Goal: Task Accomplishment & Management: Use online tool/utility

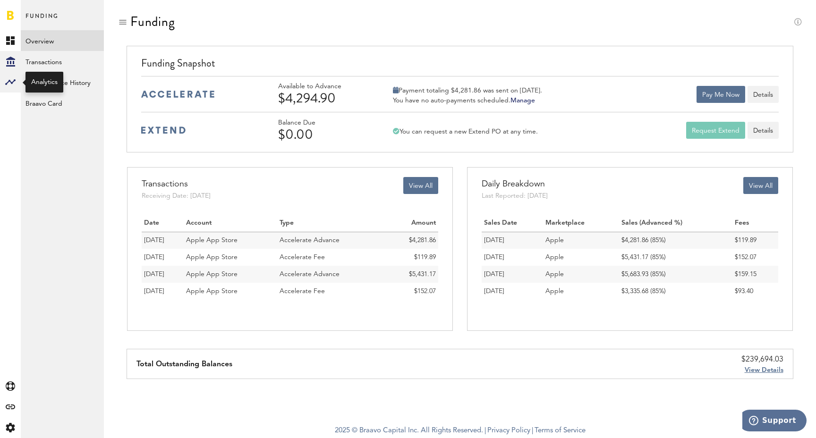
click at [4, 90] on div at bounding box center [10, 82] width 21 height 21
click at [56, 39] on link "Monetization" at bounding box center [62, 40] width 83 height 21
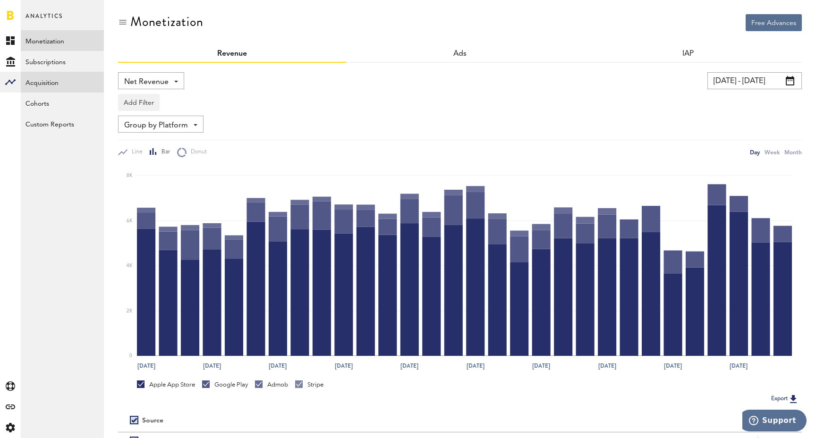
click at [59, 84] on link "Acquisition" at bounding box center [62, 82] width 83 height 21
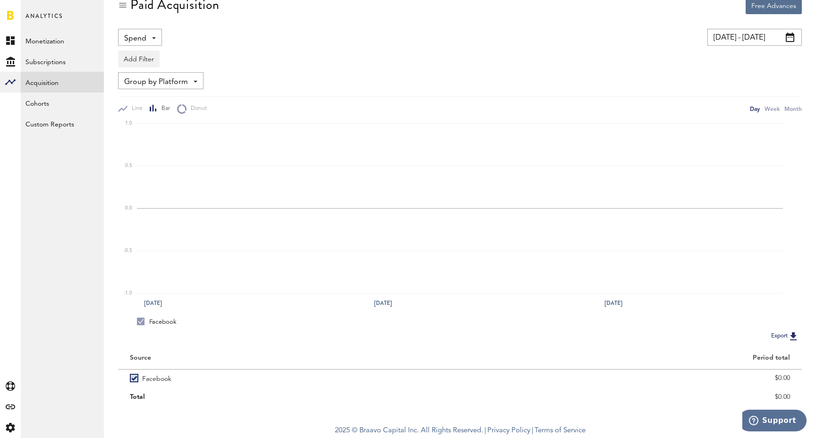
scroll to position [18, 0]
click at [11, 404] on div "Created with Sketch." at bounding box center [10, 407] width 21 height 21
click at [57, 68] on link "Accounting" at bounding box center [62, 61] width 83 height 21
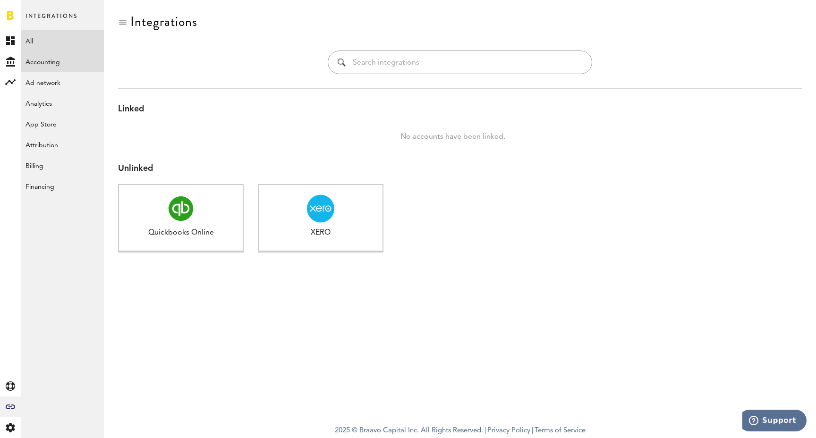
click at [46, 44] on link "All" at bounding box center [62, 40] width 83 height 21
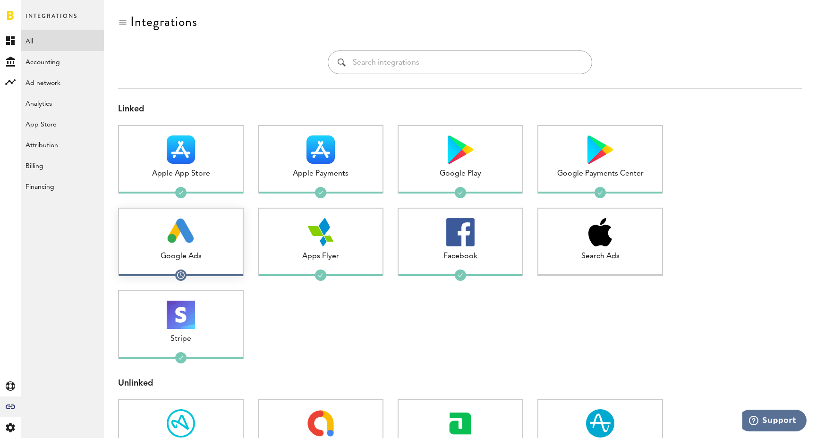
click at [165, 220] on div at bounding box center [181, 232] width 124 height 28
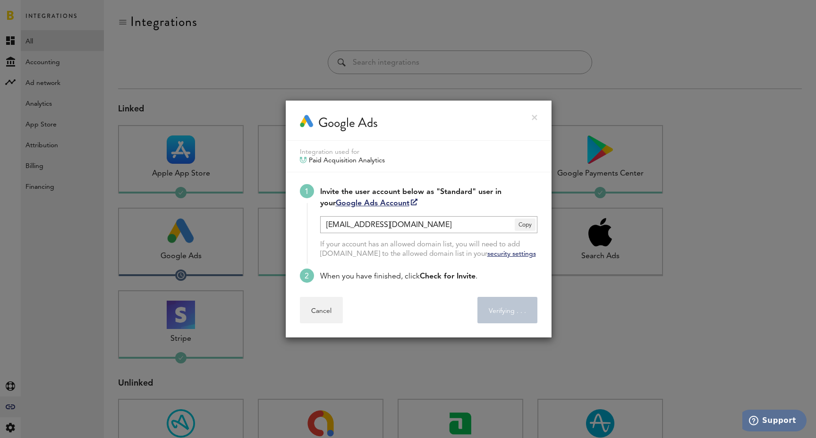
click at [441, 274] on span "Check for Invite" at bounding box center [448, 277] width 56 height 8
click at [455, 276] on span "Check for Invite" at bounding box center [448, 277] width 56 height 8
click at [508, 256] on link "security settings" at bounding box center [511, 254] width 49 height 7
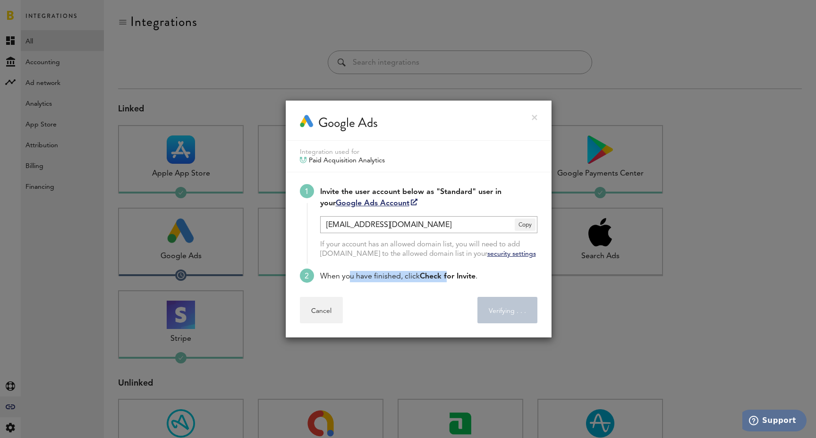
drag, startPoint x: 345, startPoint y: 274, endPoint x: 451, endPoint y: 275, distance: 105.8
click at [451, 275] on div "When you have finished, click Check for Invite ." at bounding box center [428, 276] width 217 height 11
click at [451, 275] on span "Check for Invite" at bounding box center [448, 277] width 56 height 8
drag, startPoint x: 366, startPoint y: 254, endPoint x: 321, endPoint y: 255, distance: 45.3
click at [321, 255] on div "If your account has an allowed domain list, you will need to add [DOMAIN_NAME] …" at bounding box center [428, 249] width 217 height 19
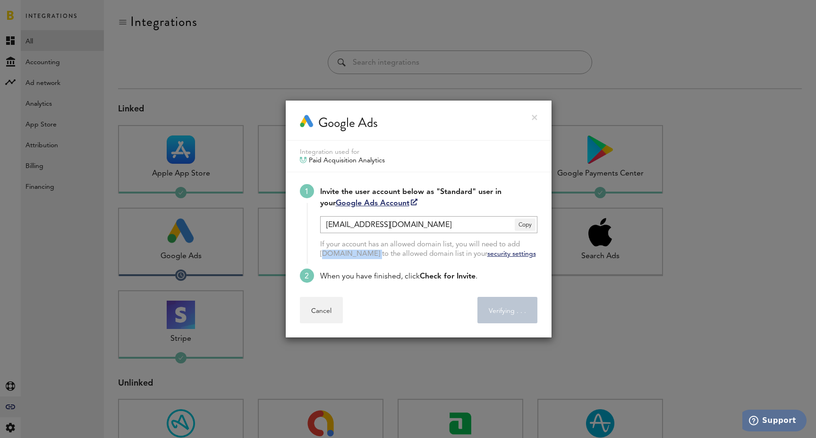
copy div "[DOMAIN_NAME]"
click at [451, 311] on div "Cancel Verifying . . ." at bounding box center [418, 310] width 237 height 26
click at [446, 282] on div "When you have finished, click Check for Invite ." at bounding box center [428, 276] width 217 height 11
click at [536, 119] on link at bounding box center [535, 118] width 6 height 6
